Goal: Communication & Community: Answer question/provide support

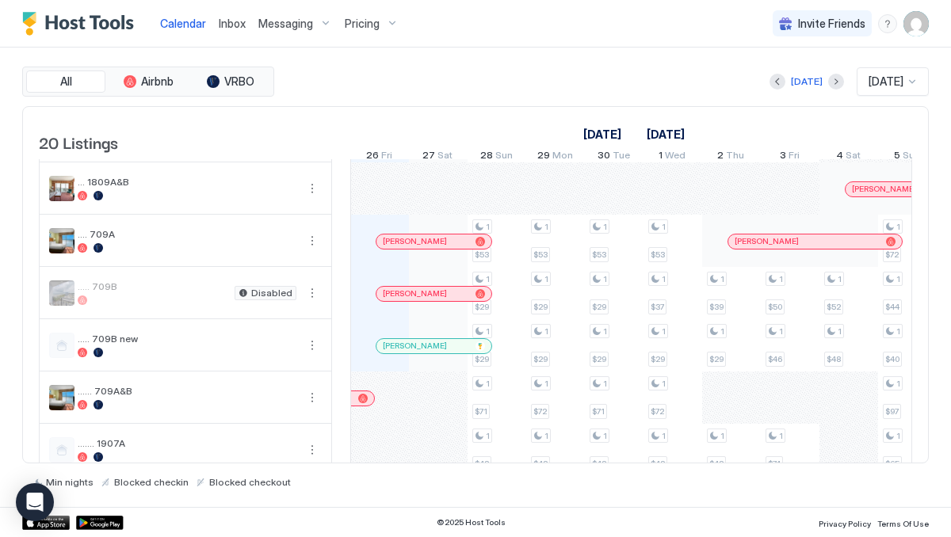
scroll to position [103, 0]
click at [438, 351] on div at bounding box center [438, 344] width 13 height 13
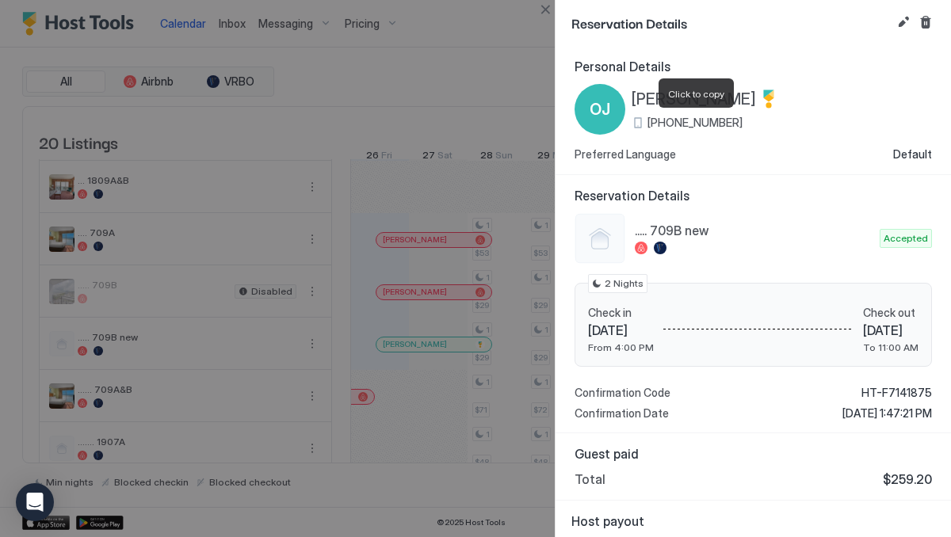
click at [702, 124] on span "[PHONE_NUMBER]" at bounding box center [695, 123] width 95 height 14
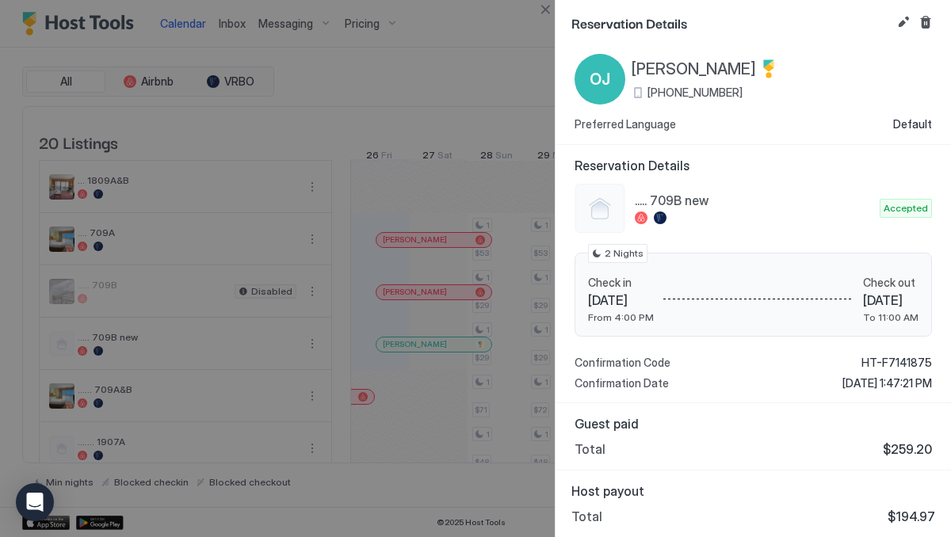
scroll to position [0, 0]
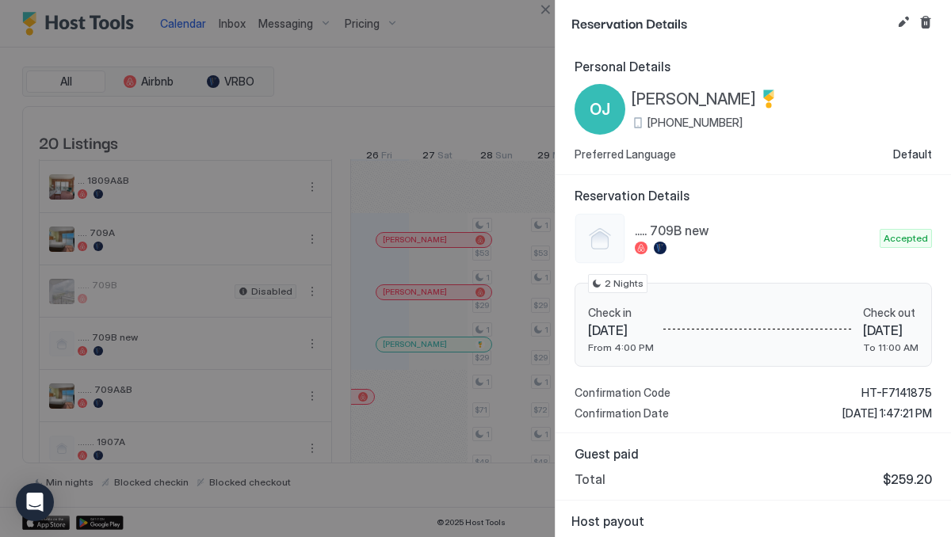
click at [509, 52] on div at bounding box center [475, 268] width 951 height 537
click at [418, 353] on div at bounding box center [475, 268] width 951 height 537
click at [898, 20] on button "Edit reservation" at bounding box center [903, 22] width 19 height 19
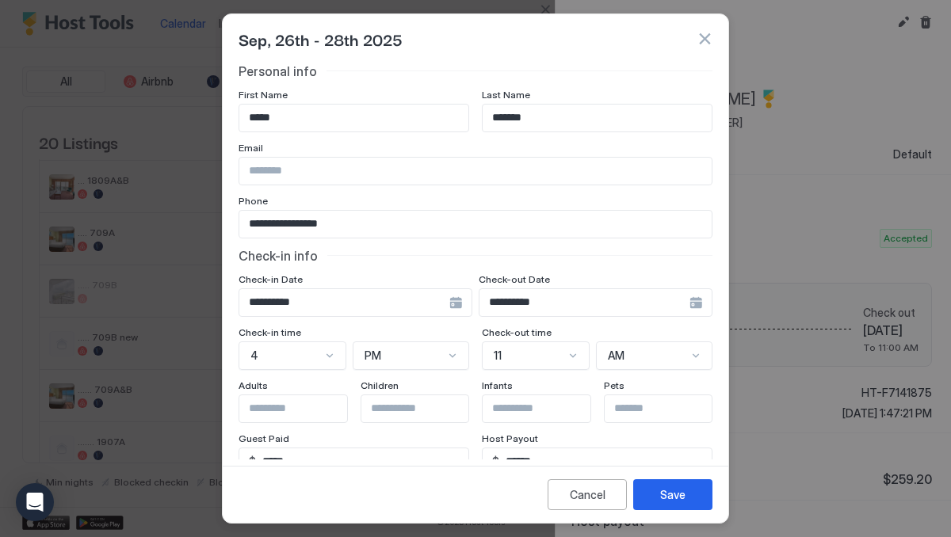
click at [705, 45] on button "button" at bounding box center [705, 39] width 16 height 16
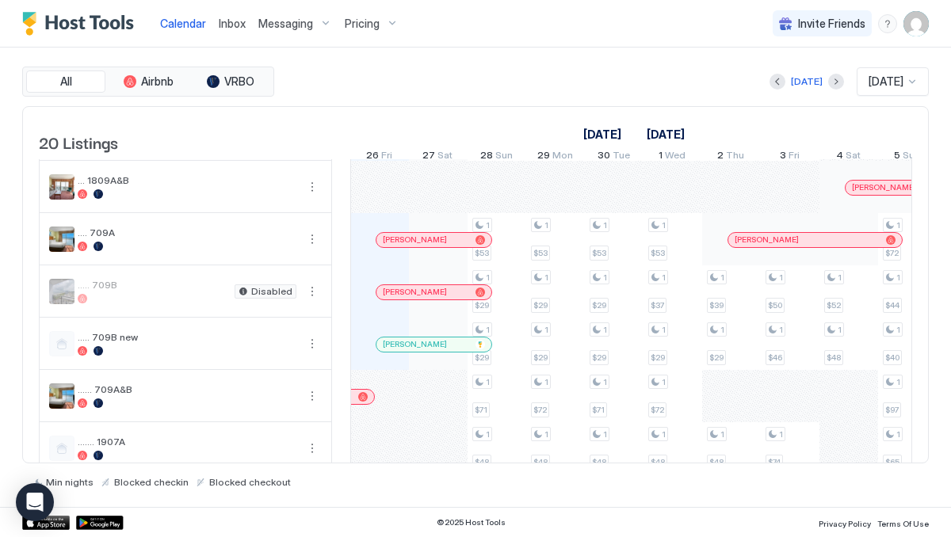
click at [394, 352] on div "[PERSON_NAME]" at bounding box center [434, 345] width 115 height 14
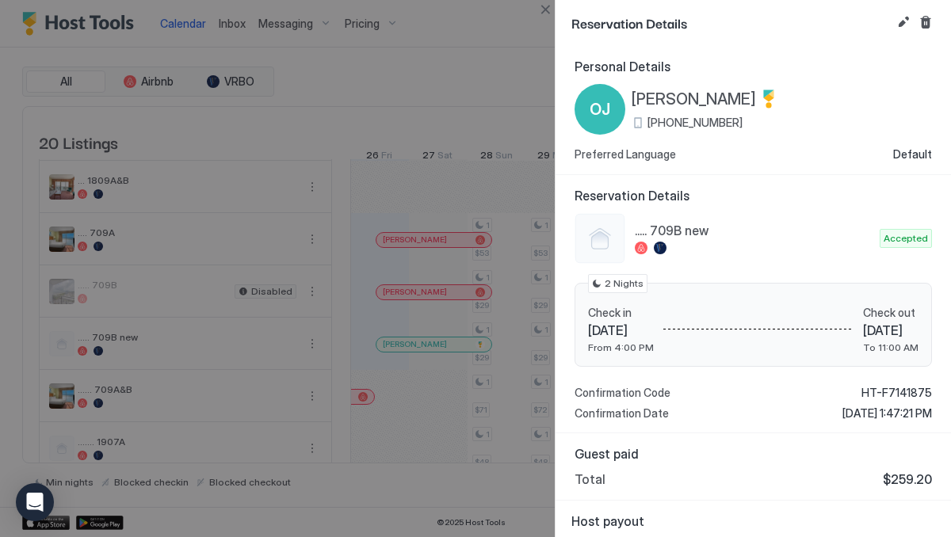
scroll to position [30, 0]
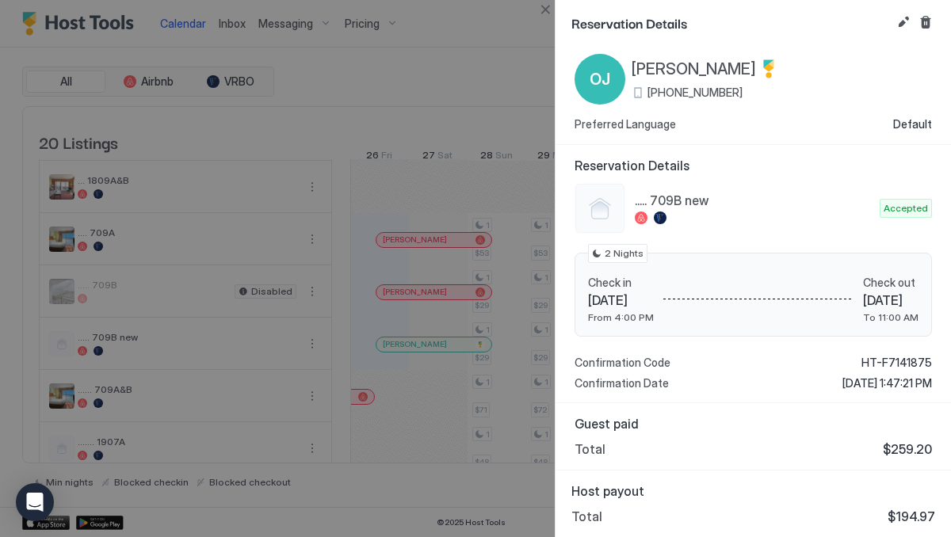
click at [672, 105] on div "[PERSON_NAME] [PHONE_NUMBER] Preferred Language Default" at bounding box center [753, 93] width 357 height 78
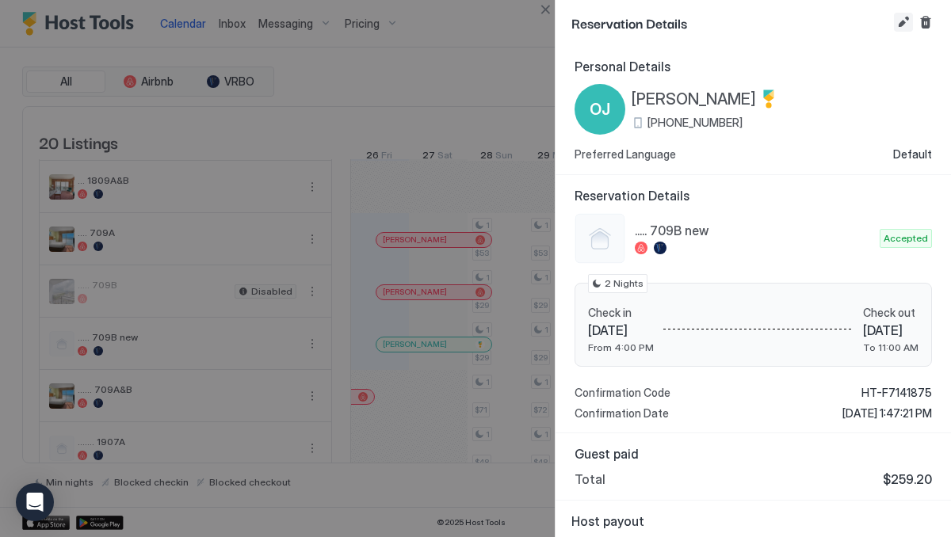
click at [903, 19] on button "Edit reservation" at bounding box center [903, 22] width 19 height 19
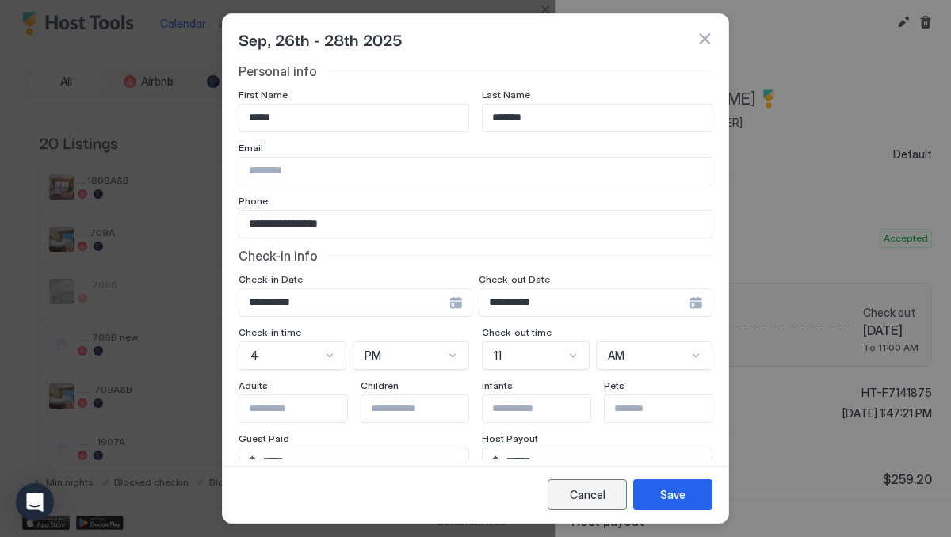
click at [599, 492] on div "Cancel" at bounding box center [588, 495] width 36 height 17
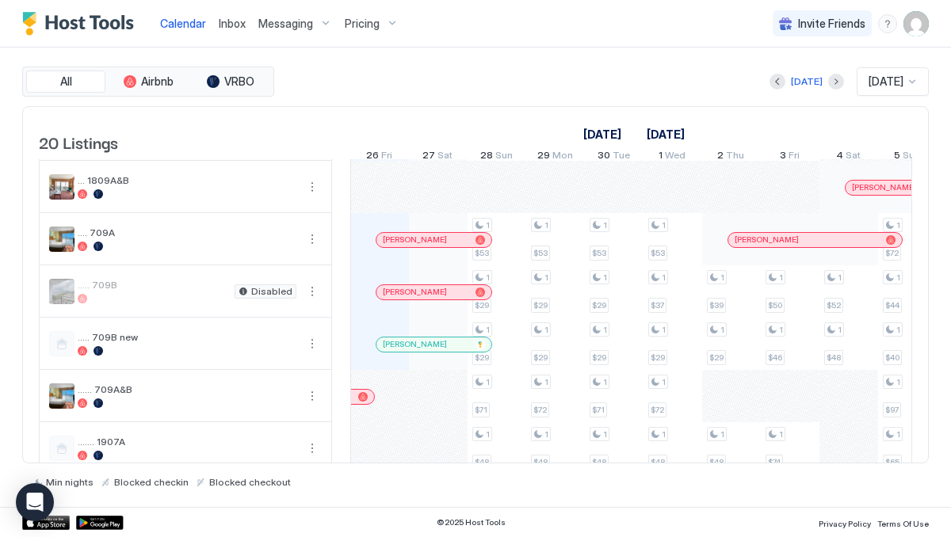
click at [291, 25] on span "Messaging" at bounding box center [285, 24] width 55 height 14
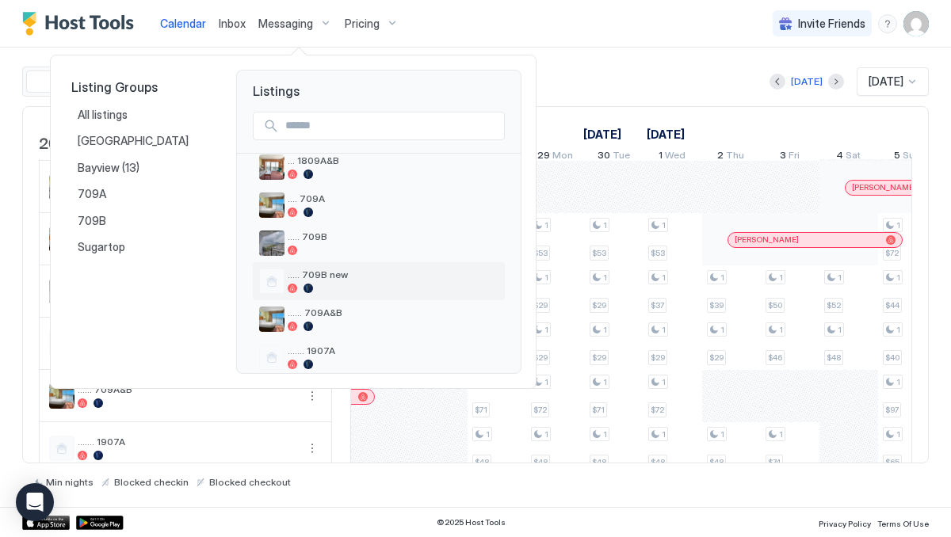
scroll to position [130, 0]
click at [324, 278] on span "..... 709B new" at bounding box center [393, 274] width 211 height 12
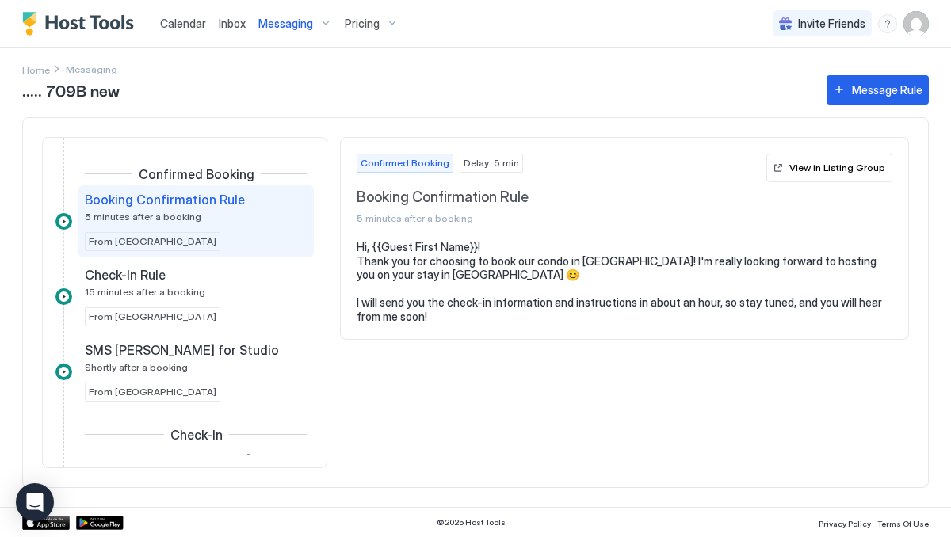
click at [309, 25] on span "Messaging" at bounding box center [285, 24] width 55 height 14
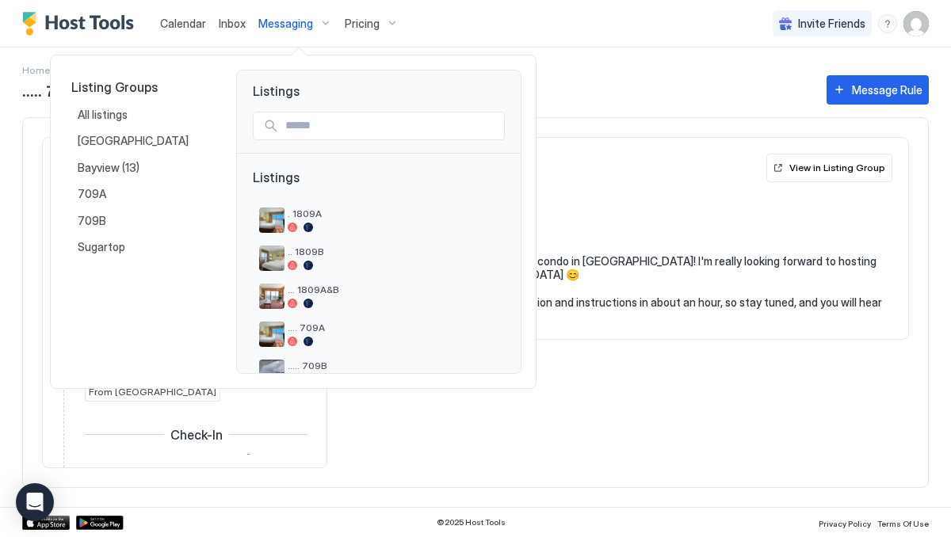
click at [538, 30] on div at bounding box center [475, 268] width 951 height 537
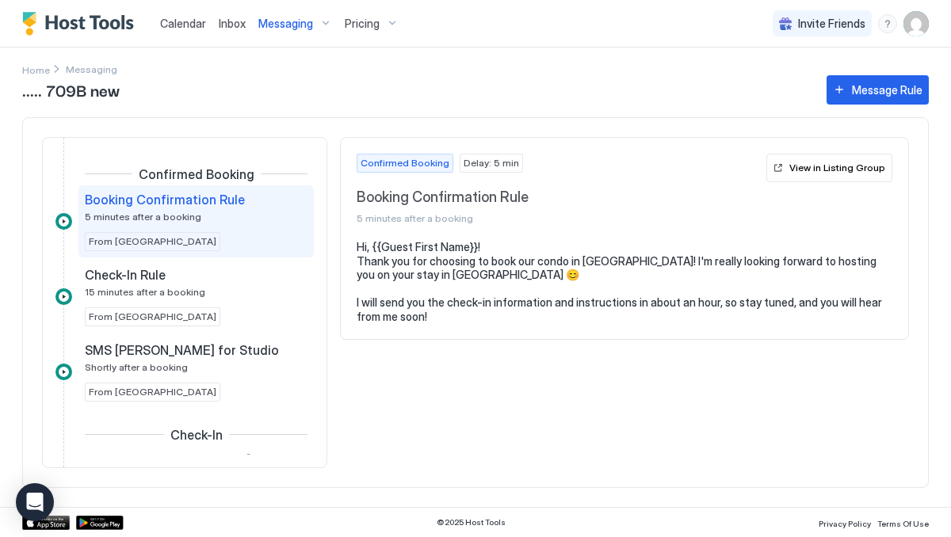
click at [235, 17] on span "Inbox" at bounding box center [232, 23] width 27 height 13
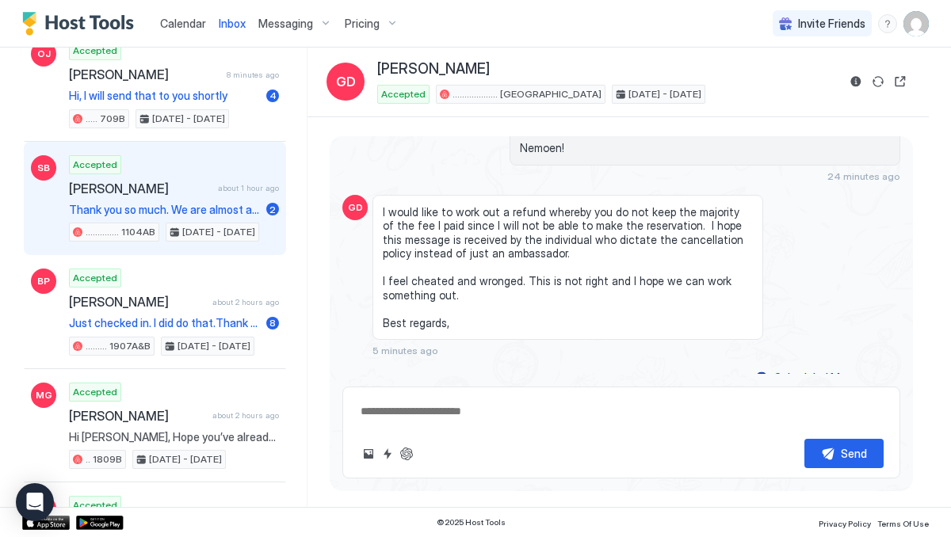
scroll to position [129, 0]
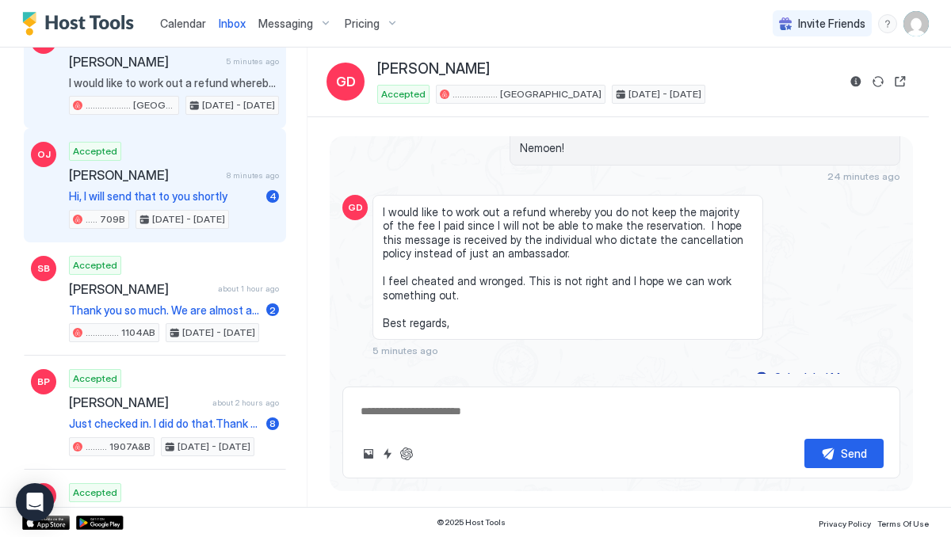
click at [158, 175] on span "[PERSON_NAME]" at bounding box center [144, 175] width 151 height 16
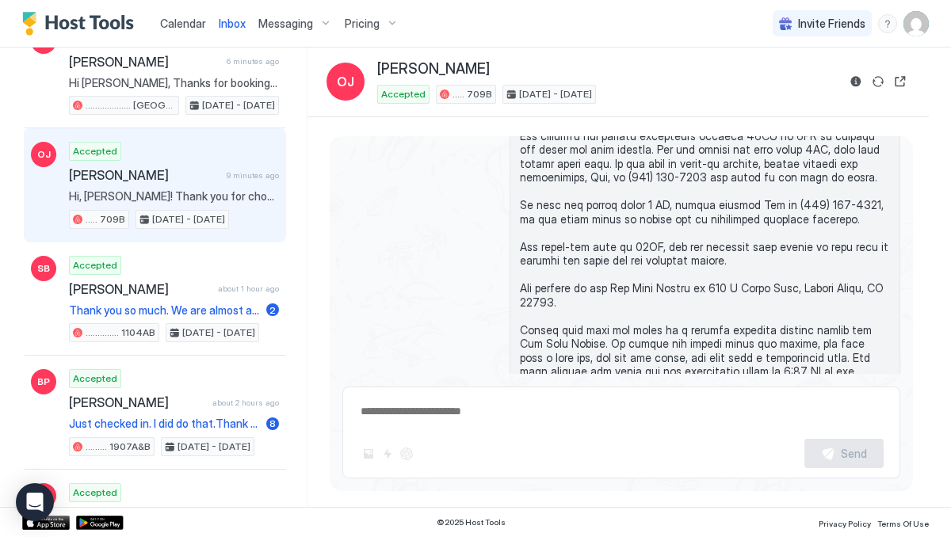
scroll to position [504, 0]
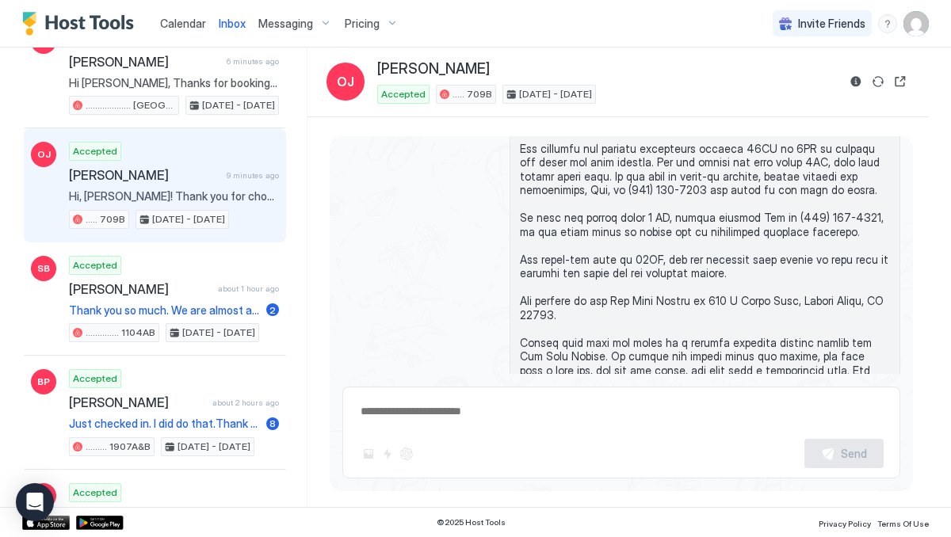
click at [182, 22] on span "Calendar" at bounding box center [183, 23] width 46 height 13
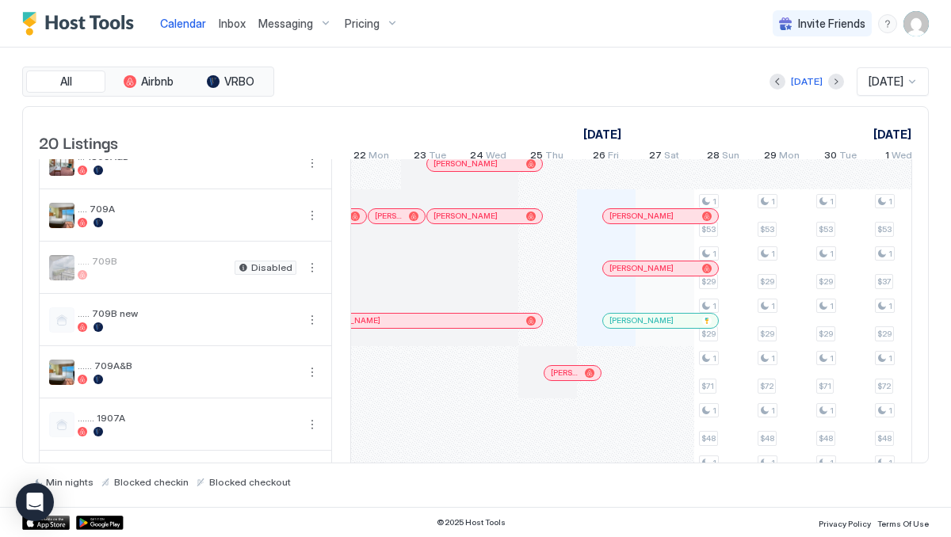
scroll to position [0, 579]
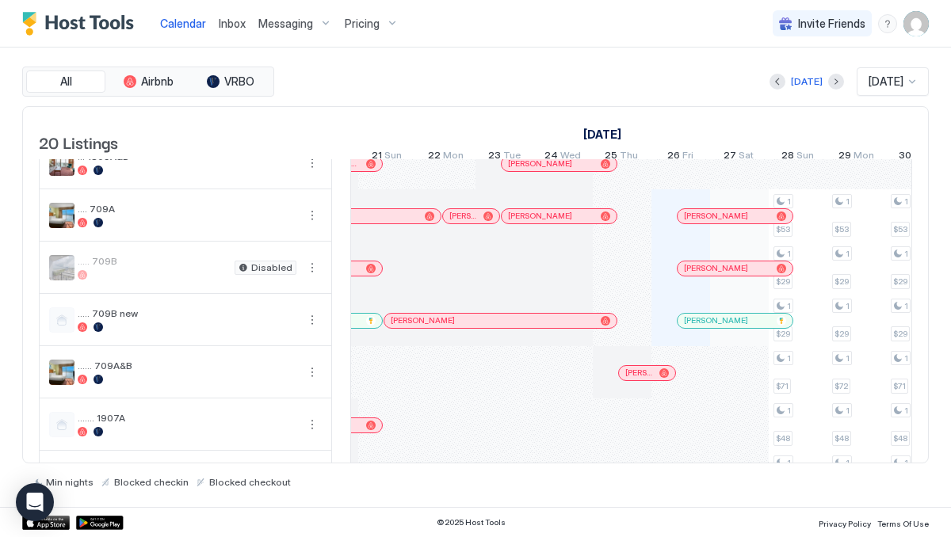
click at [441, 327] on div at bounding box center [441, 321] width 13 height 13
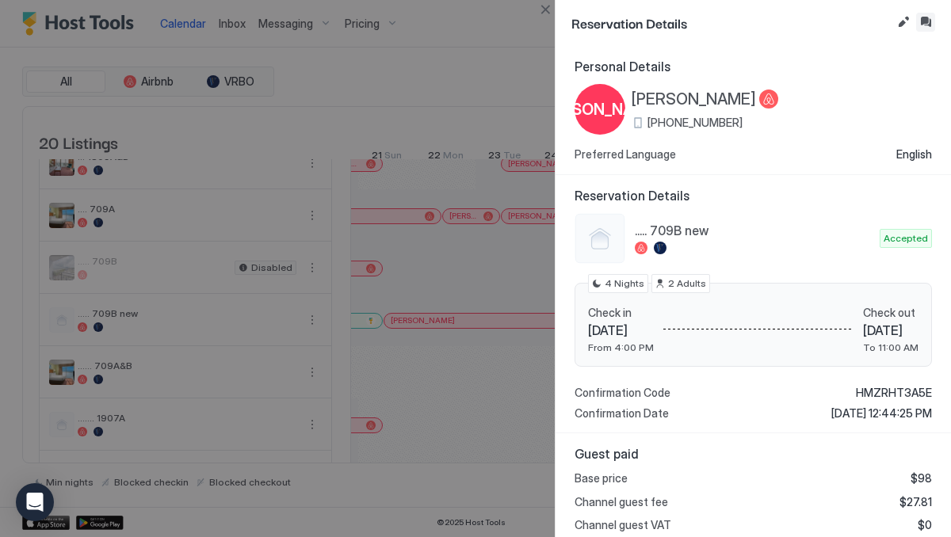
click at [923, 21] on button "Inbox" at bounding box center [925, 22] width 19 height 19
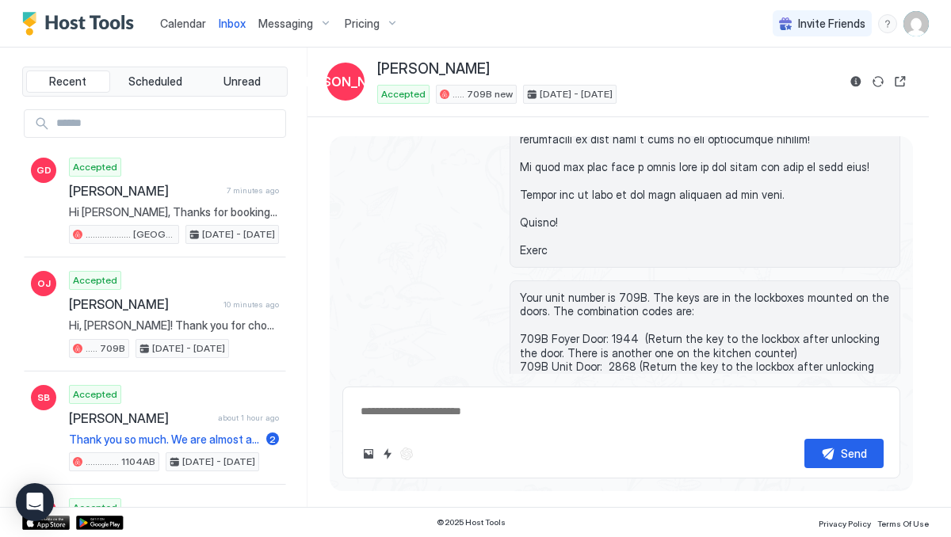
scroll to position [3363, 0]
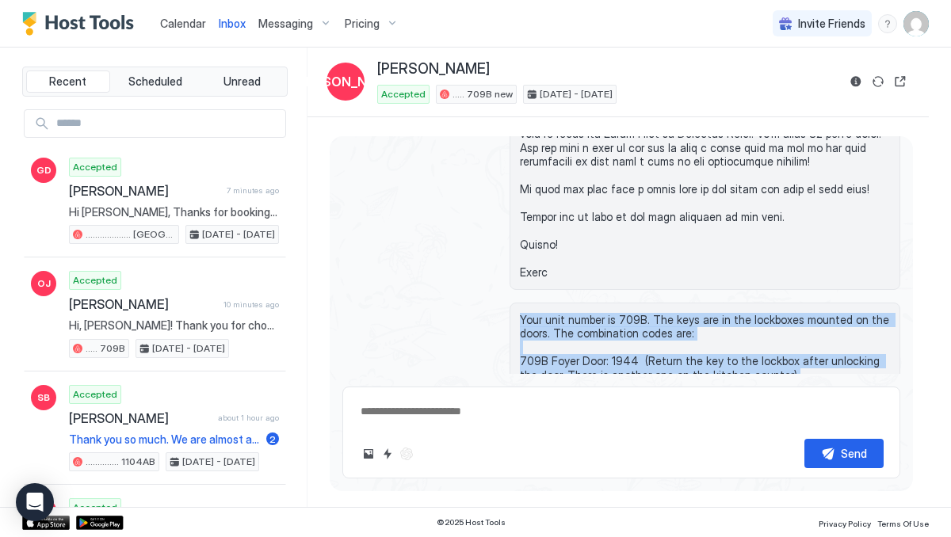
drag, startPoint x: 519, startPoint y: 158, endPoint x: 528, endPoint y: 276, distance: 118.4
click at [528, 313] on span "Your unit number is 709B. The keys are in the lockboxes mounted on the doors. T…" at bounding box center [705, 459] width 370 height 292
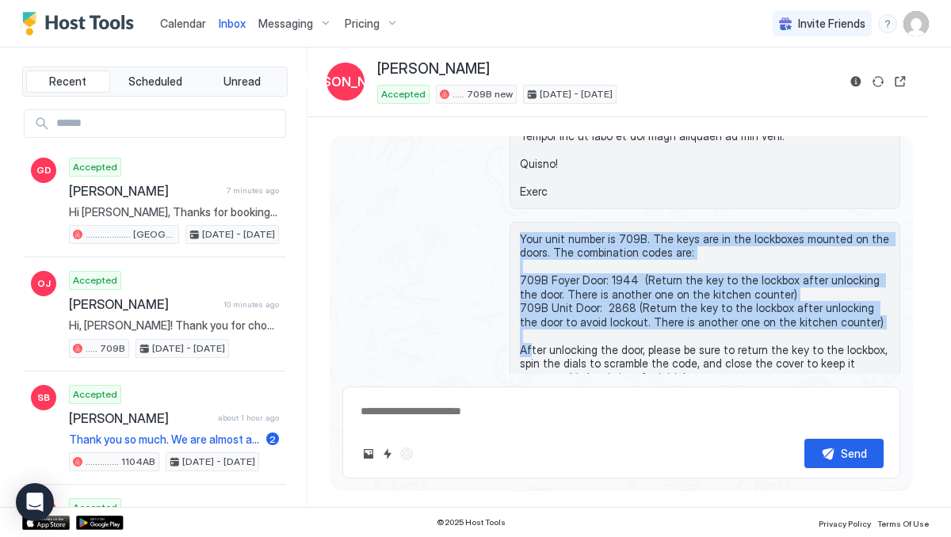
scroll to position [3450, 0]
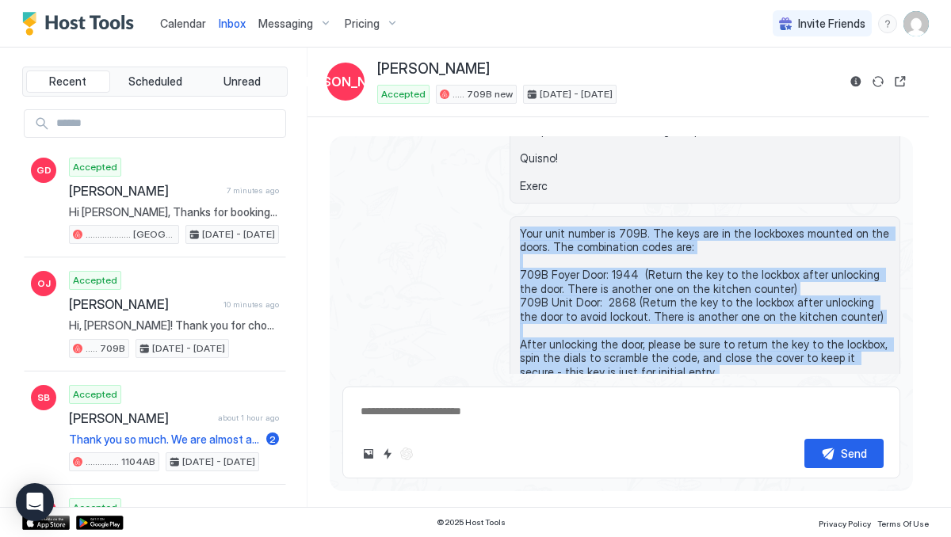
click at [856, 335] on span "Your unit number is 709B. The keys are in the lockboxes mounted on the doors. T…" at bounding box center [705, 373] width 370 height 292
copy span "Your unit number is 709B. The keys are in the lockboxes mounted on the doors. T…"
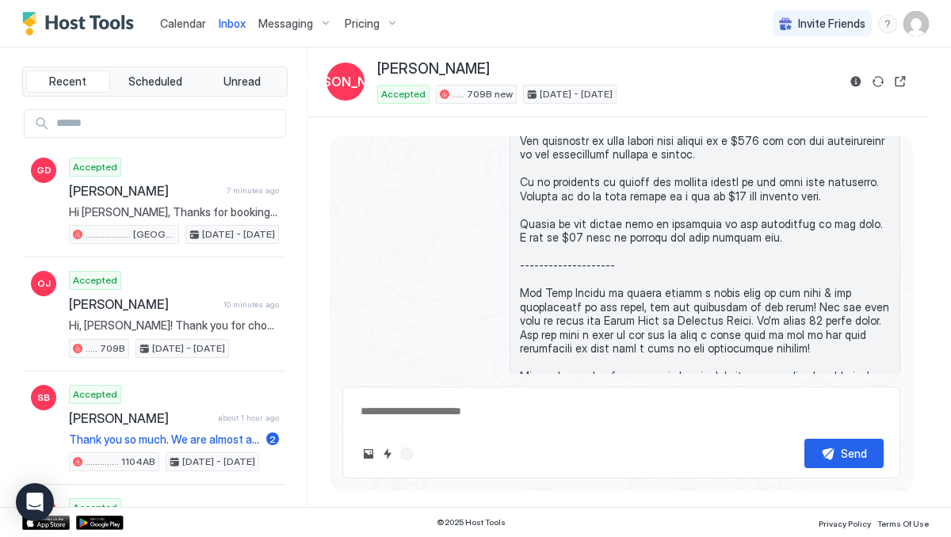
scroll to position [3178, 0]
type textarea "*"
